Goal: Task Accomplishment & Management: Complete application form

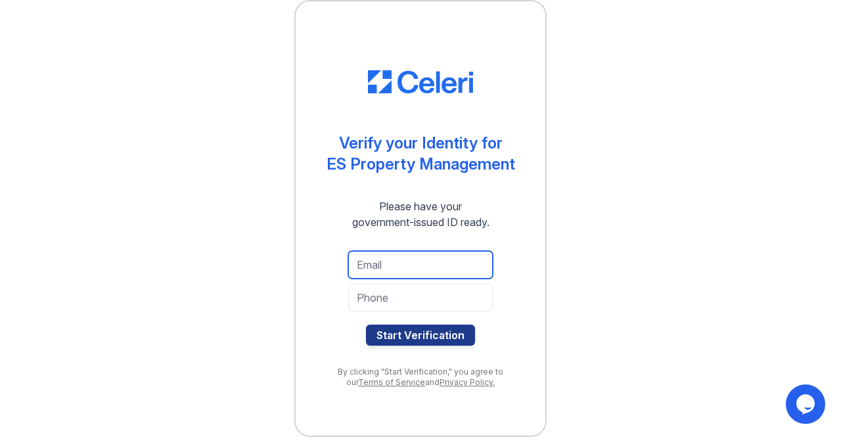
click at [408, 257] on input "email" at bounding box center [420, 265] width 145 height 28
click at [438, 273] on input "rshirley467" at bounding box center [420, 265] width 145 height 28
type input "[EMAIL_ADDRESS][DOMAIN_NAME]"
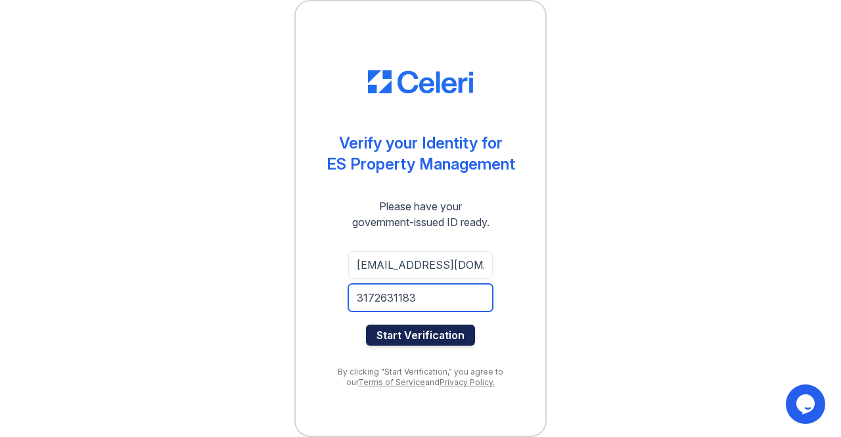
type input "3172631183"
click at [413, 335] on button "Start Verification" at bounding box center [420, 335] width 109 height 21
